Goal: Information Seeking & Learning: Learn about a topic

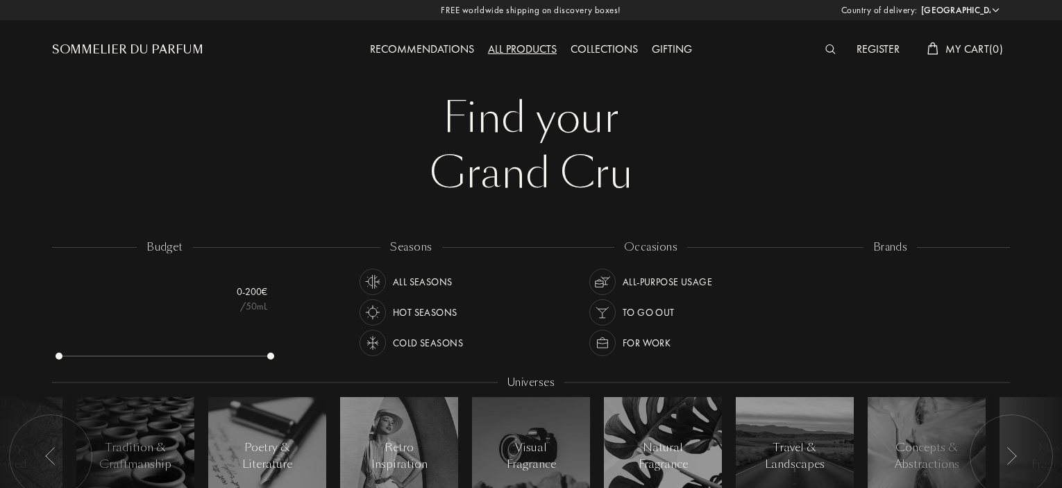
select select "AR"
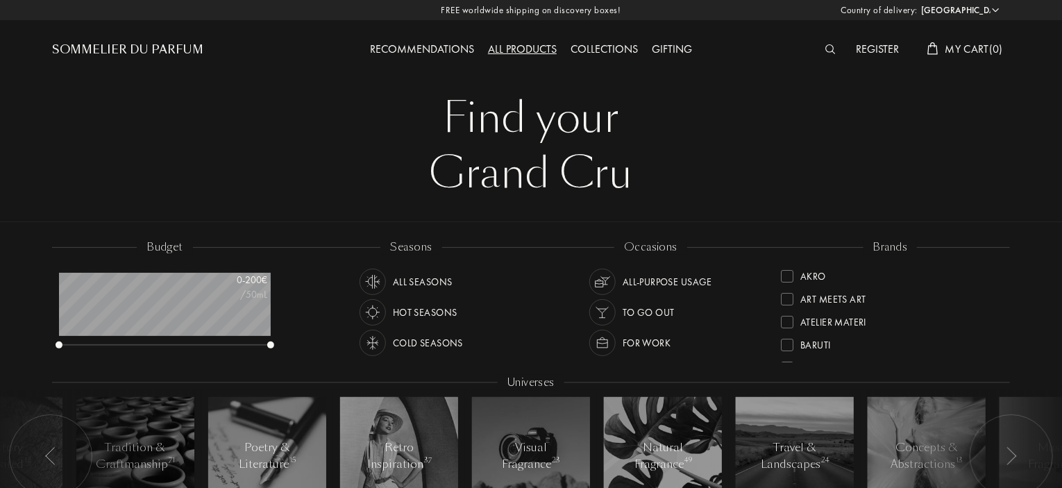
click at [529, 47] on div "All products" at bounding box center [522, 50] width 83 height 18
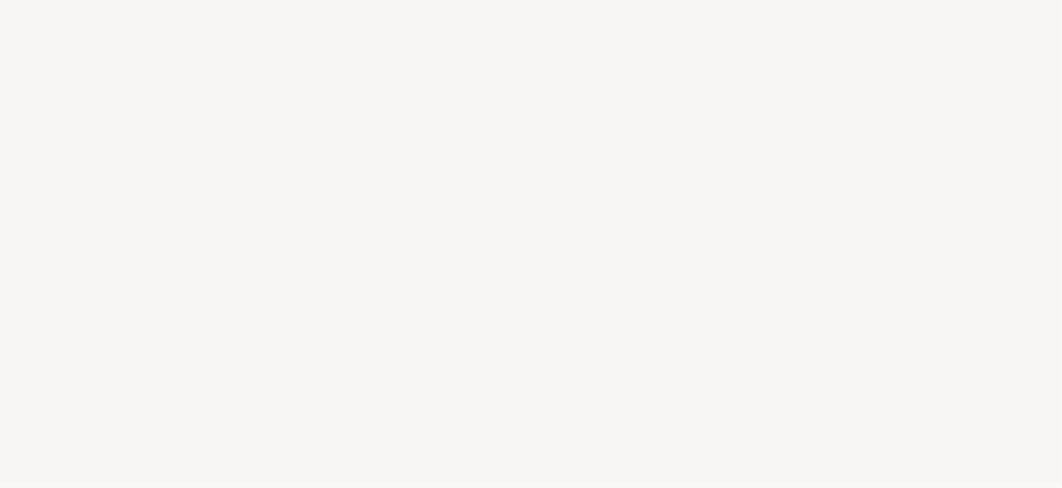
select select "AR"
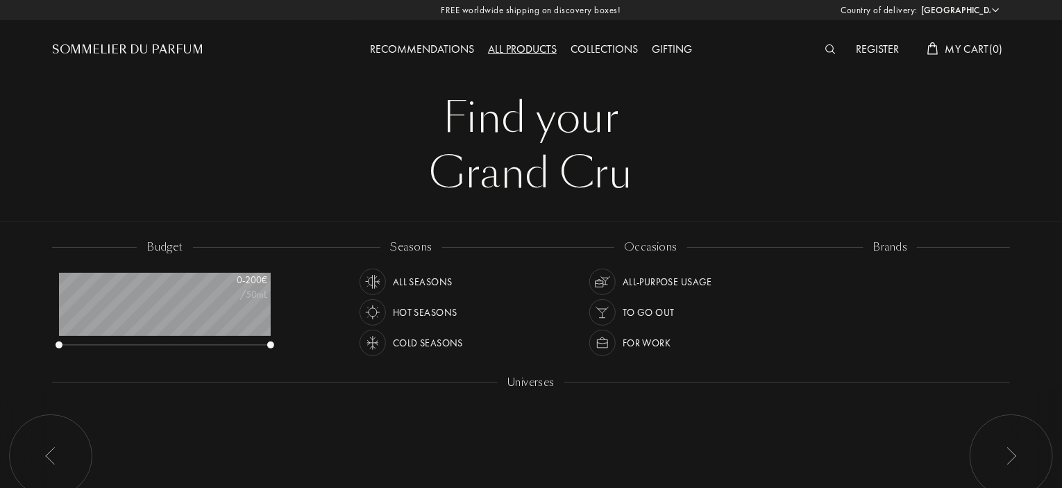
scroll to position [69, 212]
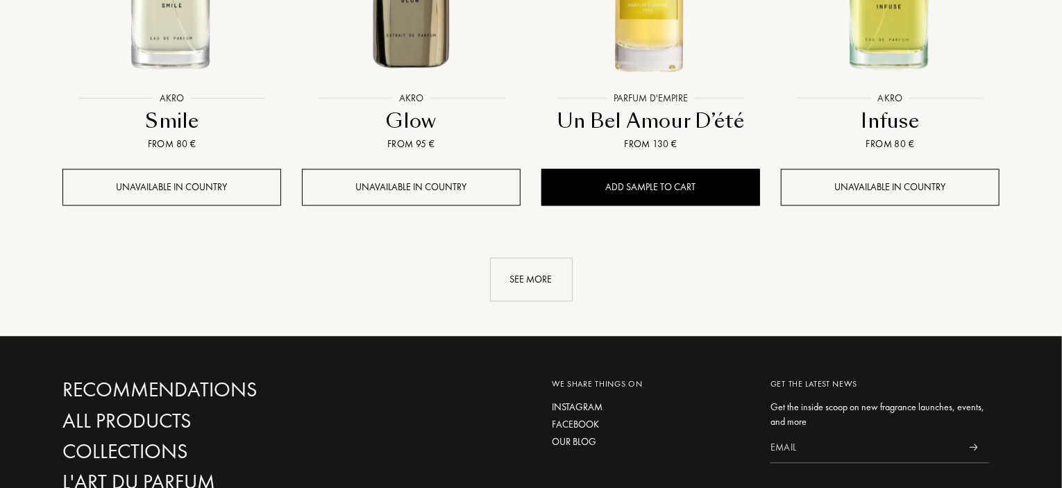
scroll to position [1597, 0]
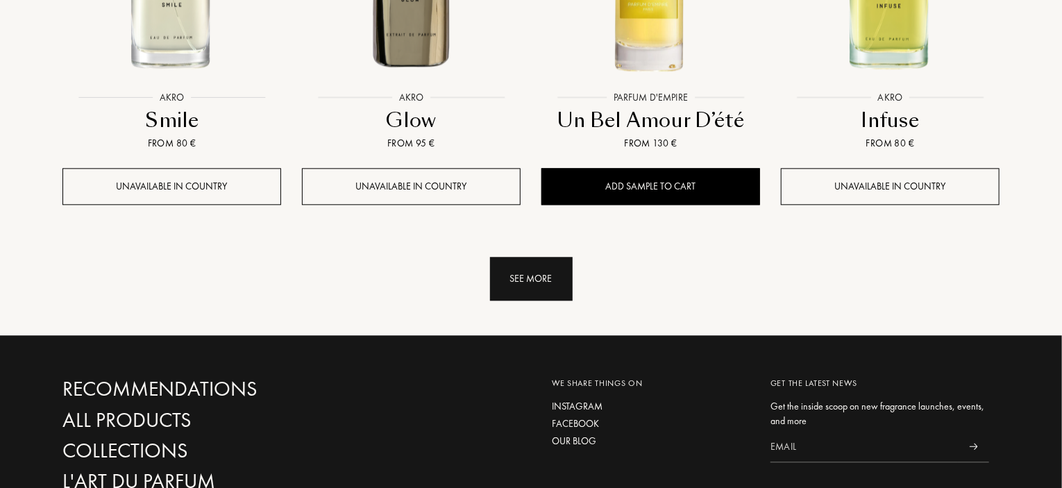
click at [511, 257] on div "See more" at bounding box center [531, 279] width 83 height 44
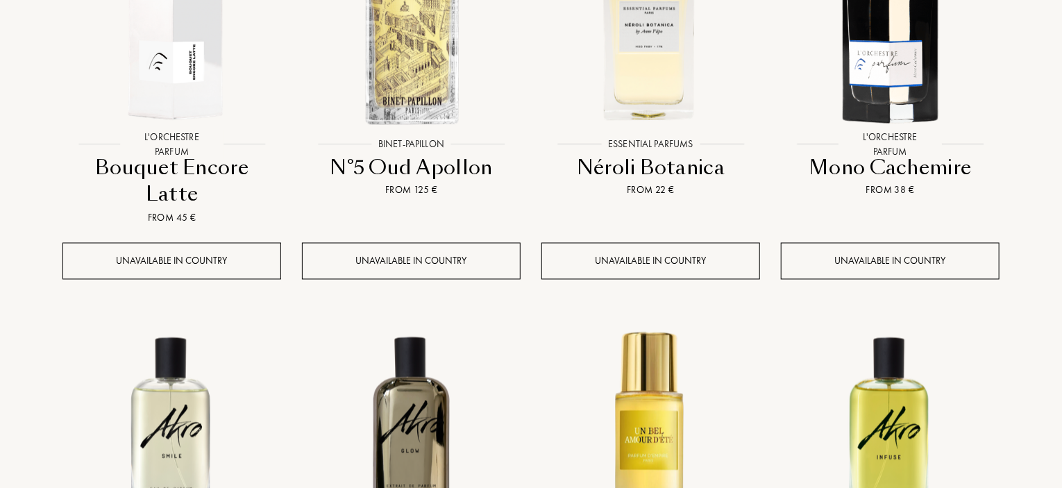
scroll to position [0, 0]
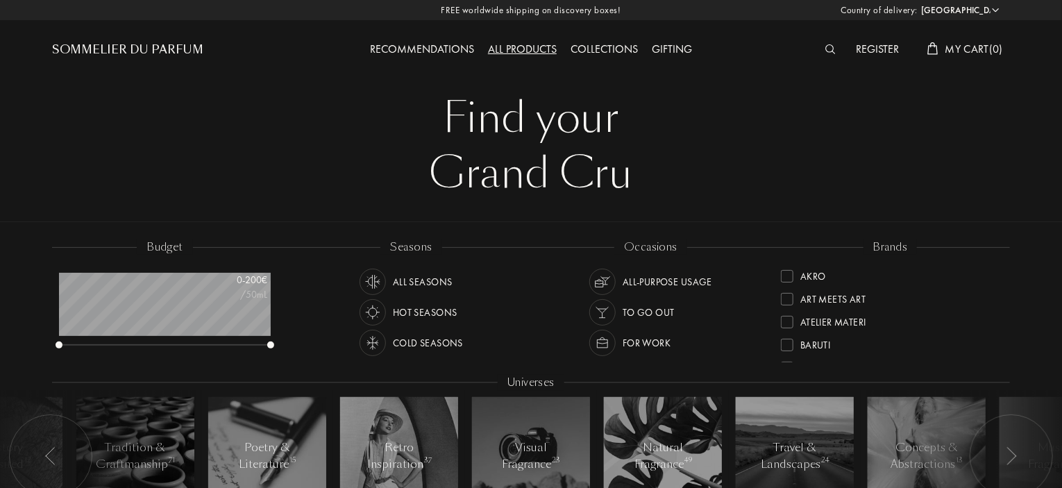
click at [626, 49] on div "Collections" at bounding box center [604, 50] width 81 height 18
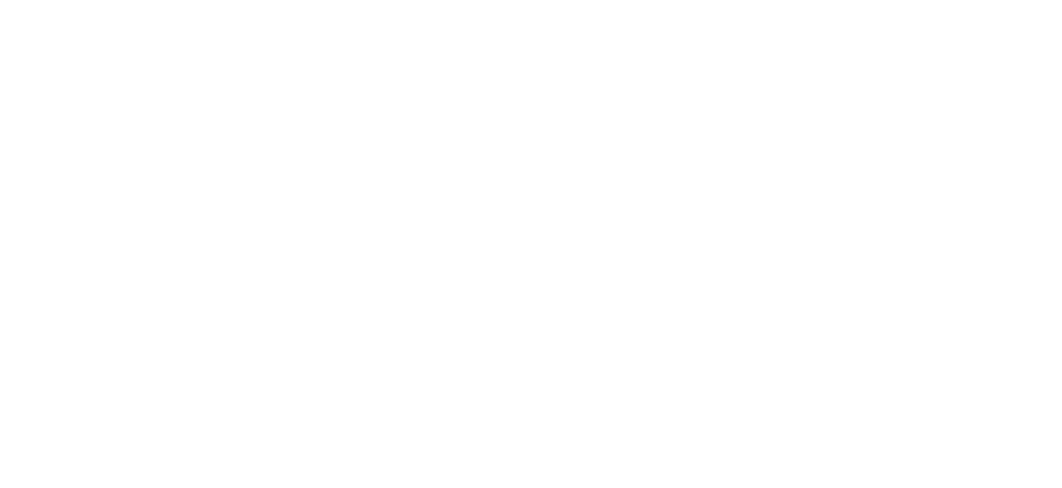
select select "AR"
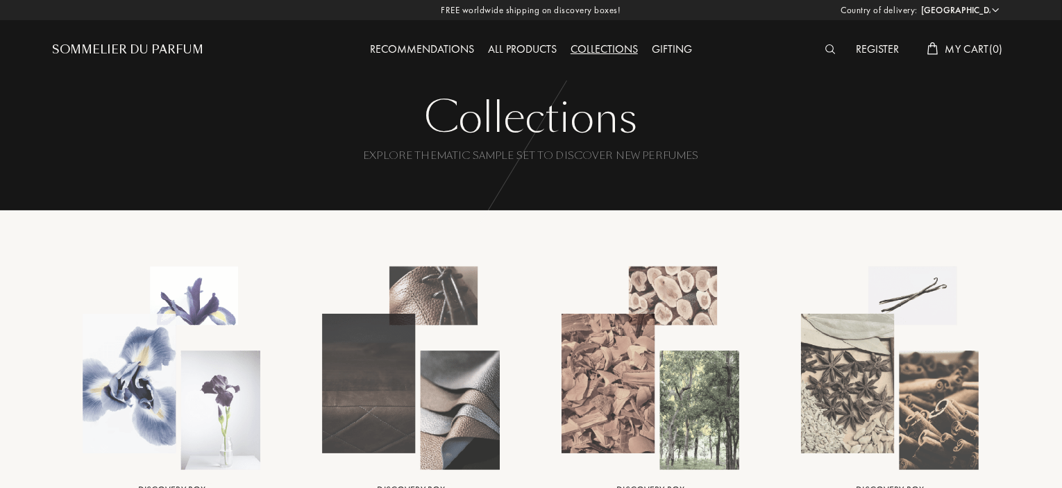
click at [828, 51] on img at bounding box center [831, 49] width 10 height 10
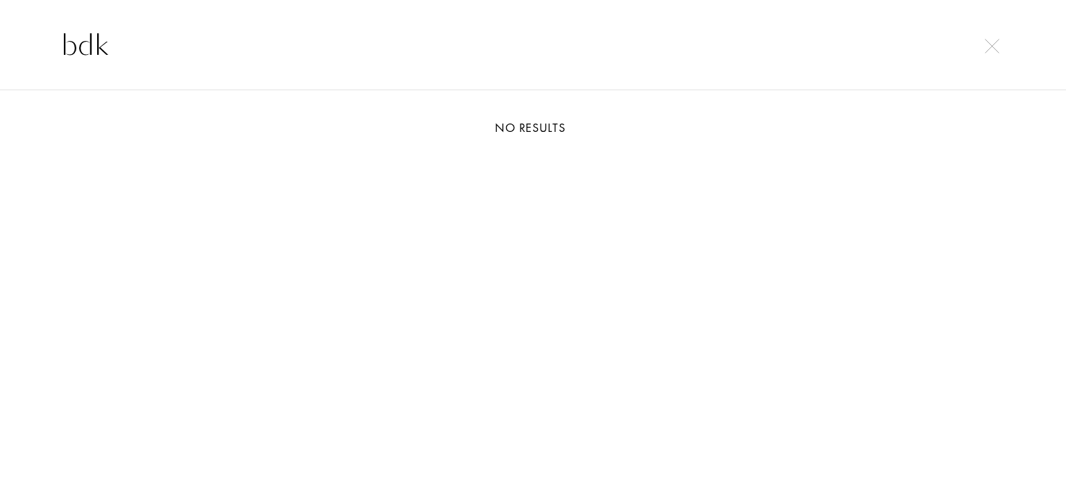
type input "bdk"
click at [986, 44] on img at bounding box center [992, 46] width 15 height 15
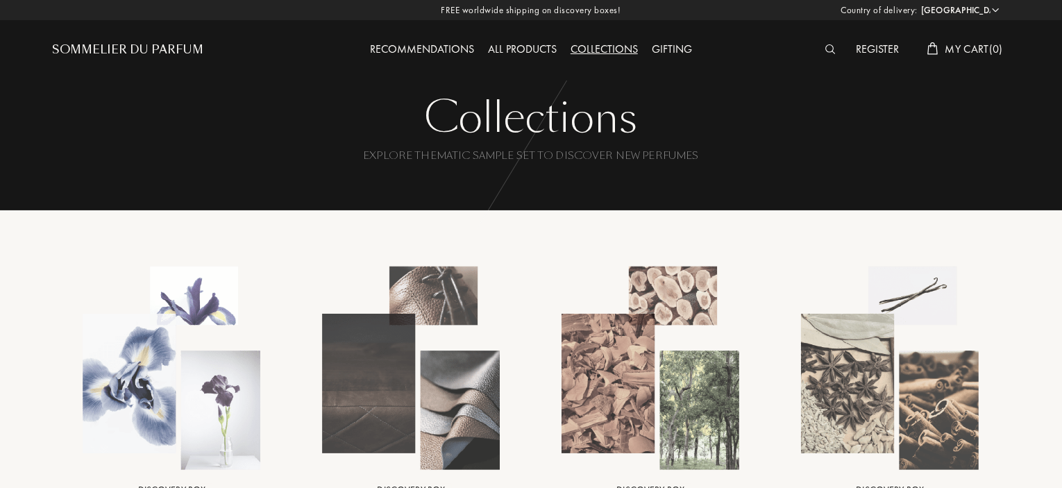
click at [827, 47] on img at bounding box center [831, 49] width 10 height 10
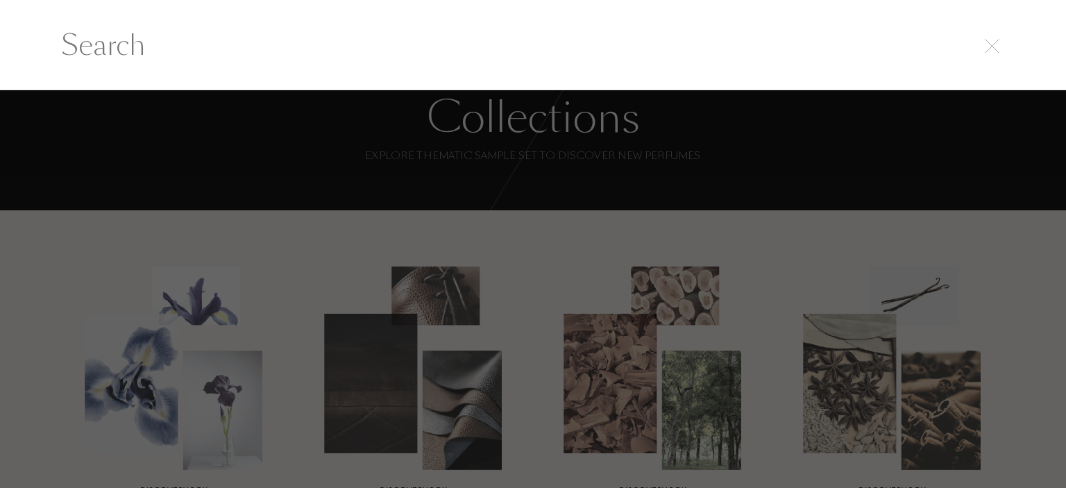
type input "k"
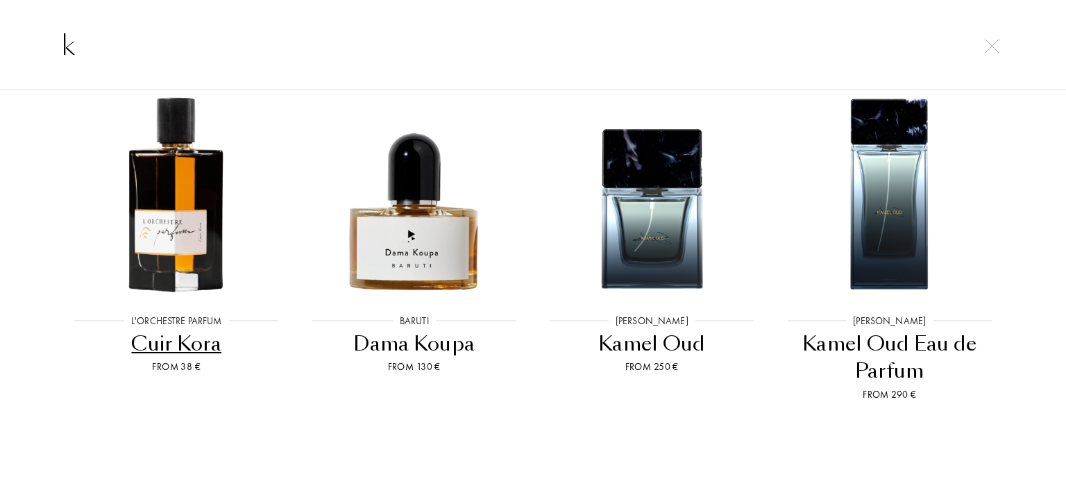
scroll to position [74, 0]
